Goal: Information Seeking & Learning: Learn about a topic

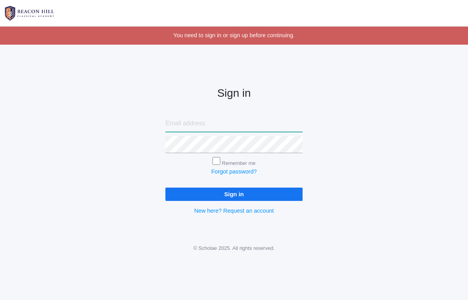
type input "[EMAIL_ADDRESS][DOMAIN_NAME]"
click at [234, 192] on input "Sign in" at bounding box center [234, 194] width 137 height 13
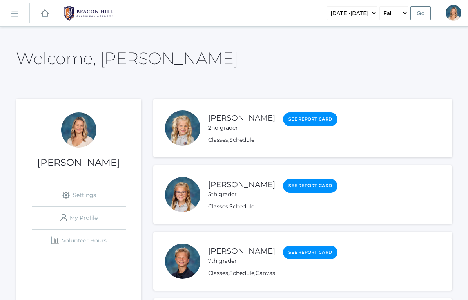
click at [217, 214] on li "Paige Albanese 5th grader See Report Card Classes , Schedule" at bounding box center [302, 195] width 299 height 59
click at [220, 209] on link "Classes" at bounding box center [218, 206] width 20 height 7
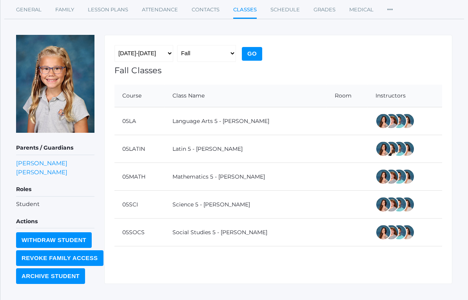
scroll to position [76, 0]
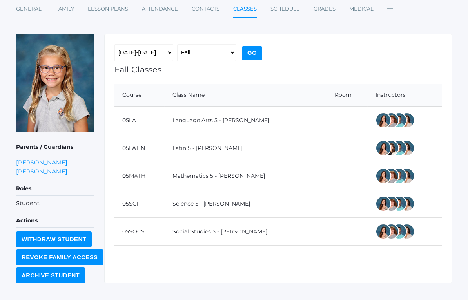
click at [251, 55] on input "Go" at bounding box center [252, 53] width 20 height 14
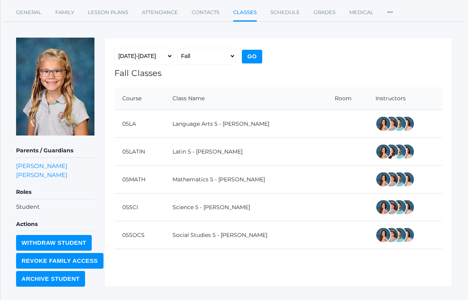
scroll to position [76, 0]
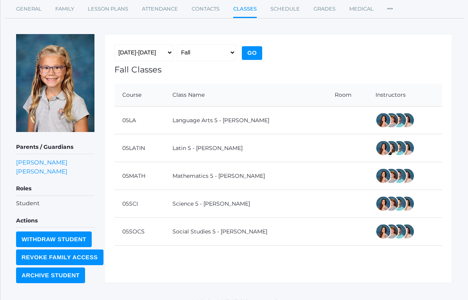
click at [202, 142] on td "Latin 5 - [PERSON_NAME]" at bounding box center [246, 149] width 162 height 28
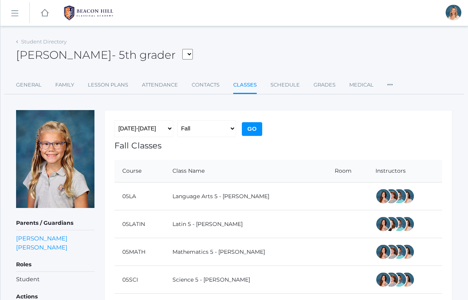
scroll to position [0, 0]
click at [106, 87] on link "Lesson Plans" at bounding box center [108, 86] width 40 height 16
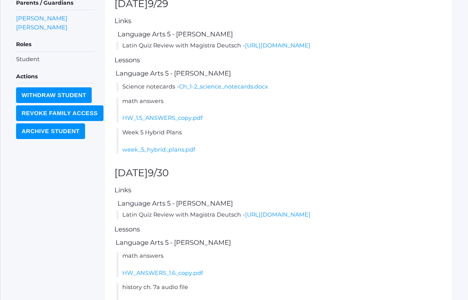
scroll to position [221, 0]
click at [167, 153] on link "week_5_hybrid_plans.pdf" at bounding box center [158, 149] width 73 height 7
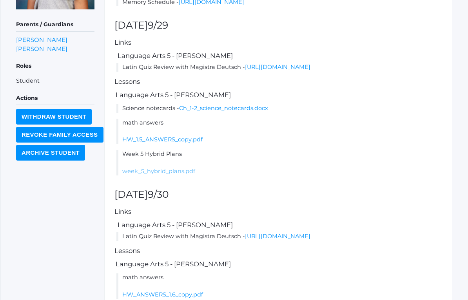
scroll to position [282, 0]
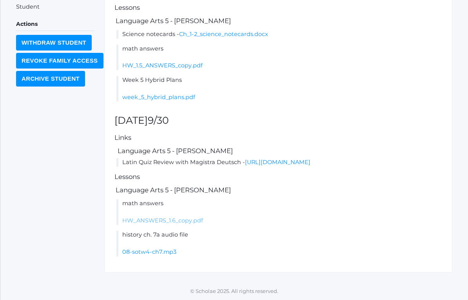
click at [183, 224] on link "HW_ANSWERS_1.6_copy.pdf" at bounding box center [162, 220] width 81 height 7
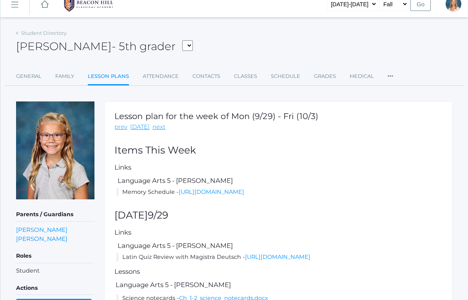
scroll to position [0, 0]
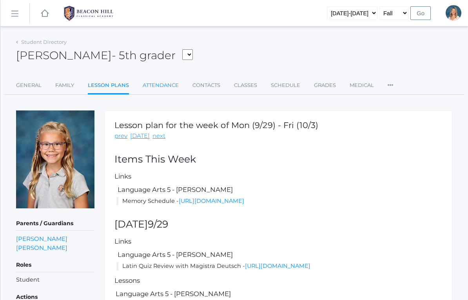
click at [160, 86] on link "Attendance" at bounding box center [161, 86] width 36 height 16
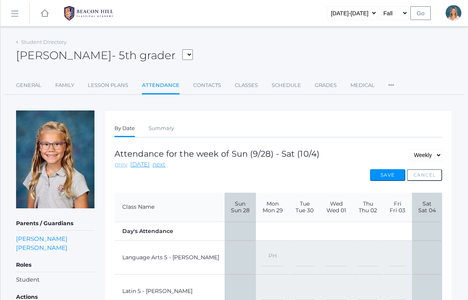
click at [117, 166] on link "prev" at bounding box center [121, 164] width 13 height 9
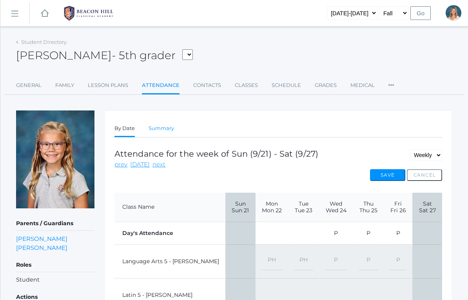
click at [161, 133] on link "Summary" at bounding box center [161, 129] width 25 height 16
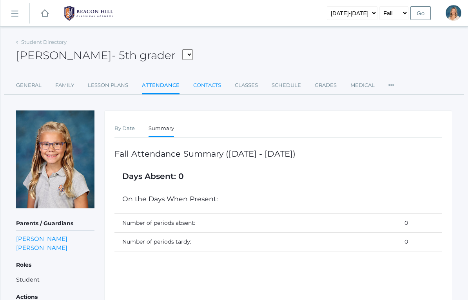
click at [201, 93] on link "Contacts" at bounding box center [207, 86] width 28 height 16
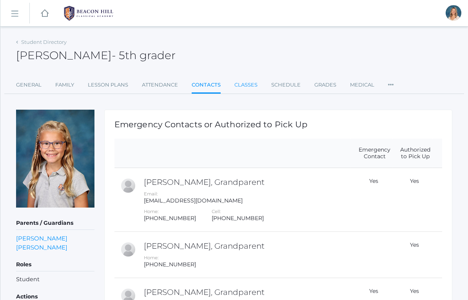
click at [244, 87] on link "Classes" at bounding box center [246, 85] width 23 height 16
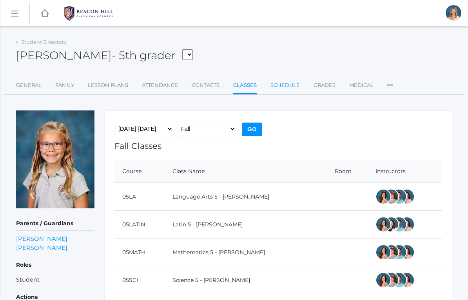
click at [286, 89] on link "Schedule" at bounding box center [285, 86] width 29 height 16
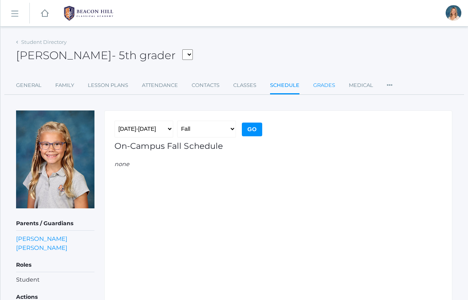
click at [320, 91] on link "Grades" at bounding box center [324, 86] width 22 height 16
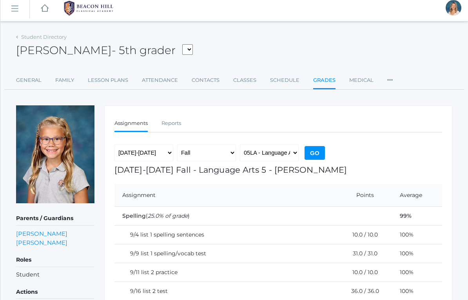
scroll to position [4, 0]
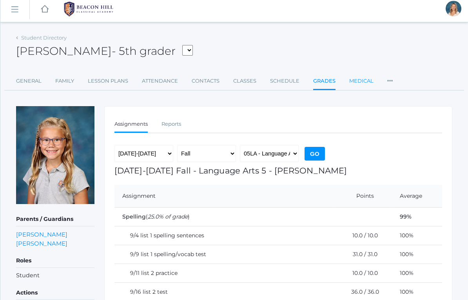
click at [359, 77] on link "Medical" at bounding box center [362, 81] width 24 height 16
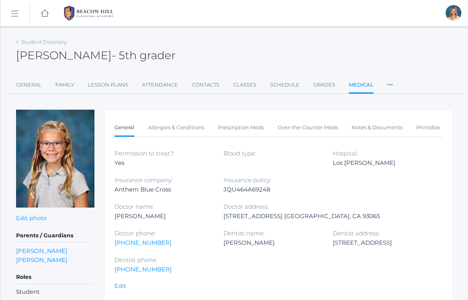
click at [390, 89] on li "Roles User Access Preferences Communication" at bounding box center [391, 85] width 6 height 17
click at [28, 84] on link "General" at bounding box center [28, 85] width 25 height 16
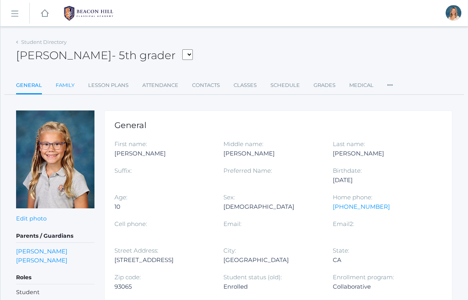
click at [60, 93] on link "Family" at bounding box center [65, 86] width 19 height 16
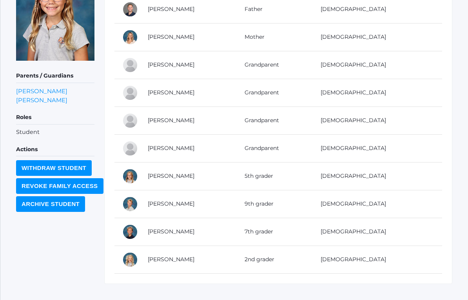
scroll to position [150, 0]
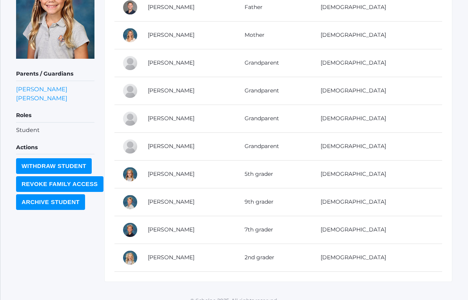
click at [231, 262] on td "[PERSON_NAME]" at bounding box center [188, 258] width 97 height 28
click at [142, 261] on td "[PERSON_NAME]" at bounding box center [188, 258] width 97 height 28
click at [171, 261] on link "[PERSON_NAME]" at bounding box center [171, 257] width 47 height 7
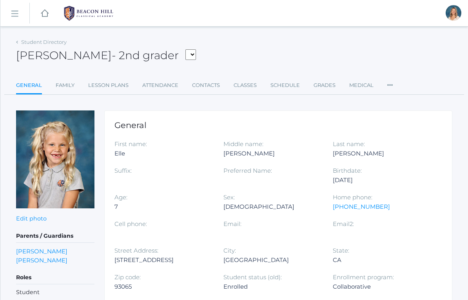
click at [16, 13] on rect at bounding box center [14, 14] width 13 height 13
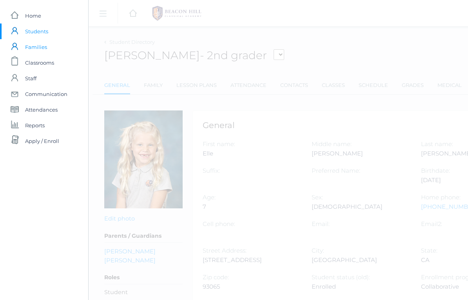
click at [35, 47] on span "Families" at bounding box center [36, 47] width 22 height 16
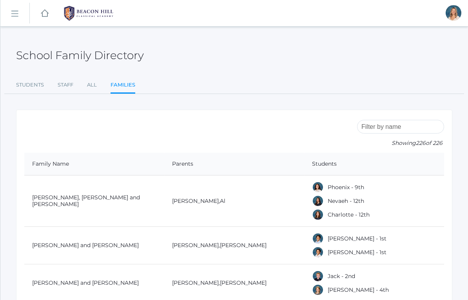
click at [92, 11] on img at bounding box center [88, 14] width 59 height 20
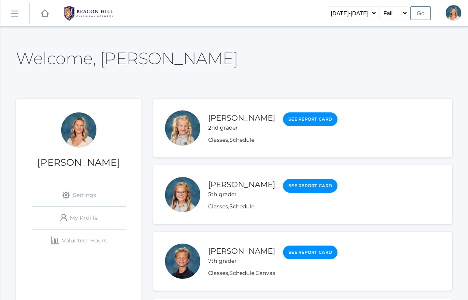
click at [47, 18] on link "icons/ui/navigation/home Created with Sketch." at bounding box center [45, 13] width 8 height 26
click at [219, 209] on link "Classes" at bounding box center [218, 206] width 20 height 7
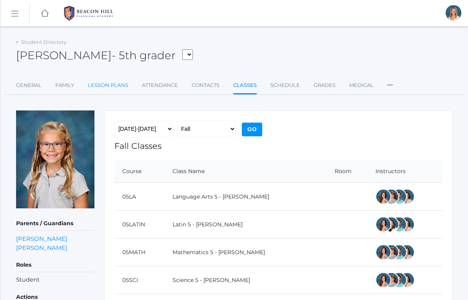
click at [114, 85] on link "Lesson Plans" at bounding box center [108, 86] width 40 height 16
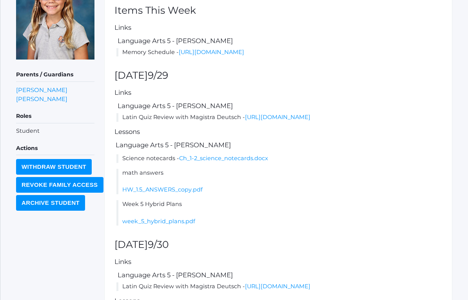
scroll to position [149, 0]
click at [194, 193] on link "HW_1.5_ANSWERS_copy.pdf" at bounding box center [162, 189] width 80 height 7
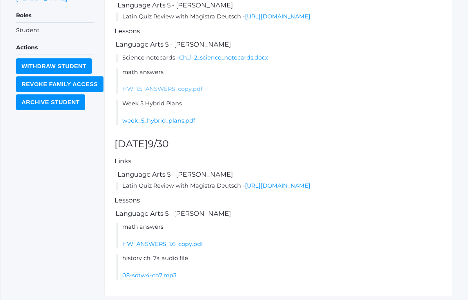
scroll to position [250, 0]
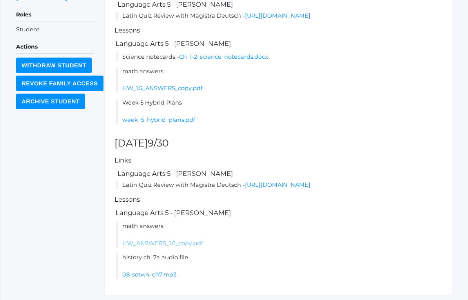
click at [152, 248] on link "HW_ANSWERS_1.6_copy.pdf" at bounding box center [162, 243] width 81 height 7
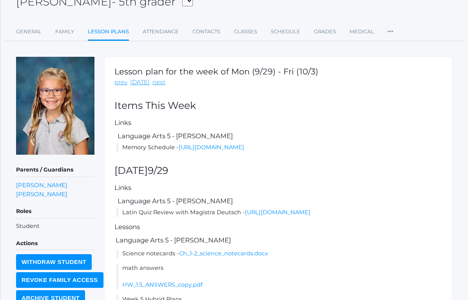
scroll to position [0, 0]
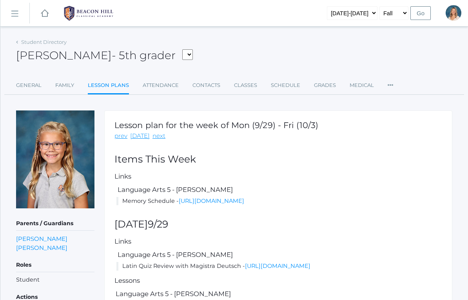
click at [82, 126] on img at bounding box center [55, 160] width 78 height 98
click at [133, 134] on link "[DATE]" at bounding box center [140, 136] width 20 height 9
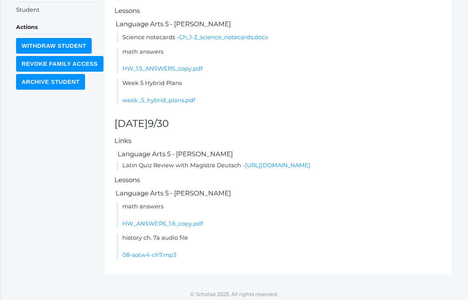
scroll to position [282, 0]
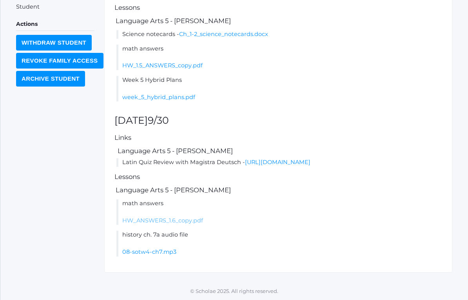
click at [197, 224] on link "HW_ANSWERS_1.6_copy.pdf" at bounding box center [162, 220] width 81 height 7
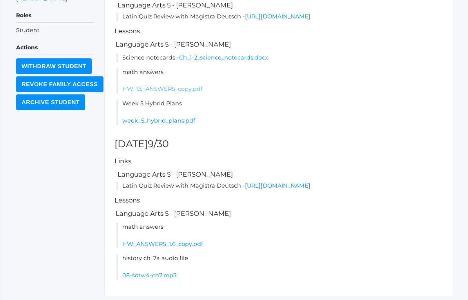
scroll to position [250, 0]
click at [142, 93] on link "HW_1.5_ANSWERS_copy.pdf" at bounding box center [162, 89] width 80 height 7
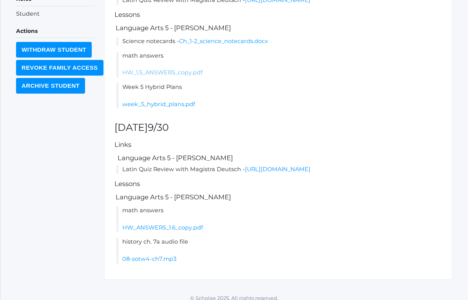
scroll to position [282, 0]
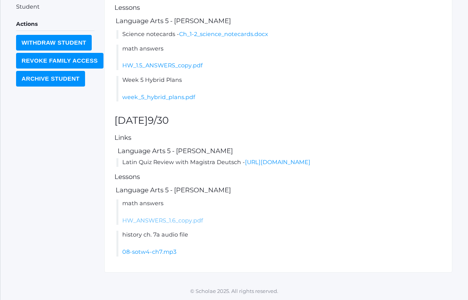
click at [136, 224] on link "HW_ANSWERS_1.6_copy.pdf" at bounding box center [162, 220] width 81 height 7
